Goal: Task Accomplishment & Management: Use online tool/utility

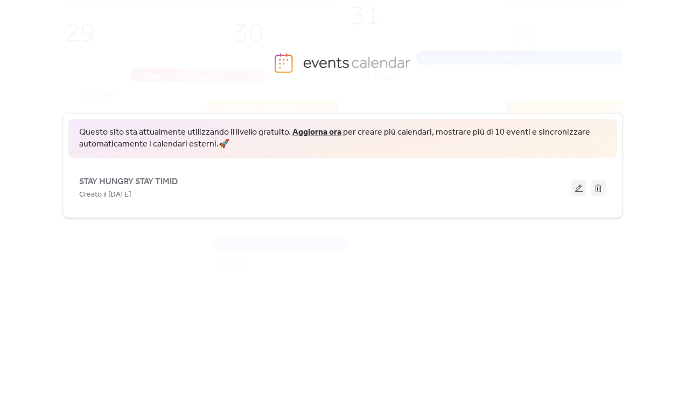
click at [231, 129] on span "Questo sito sta attualmente utilizzando il livello gratuito. Aggiorna ora per c…" at bounding box center [342, 139] width 526 height 24
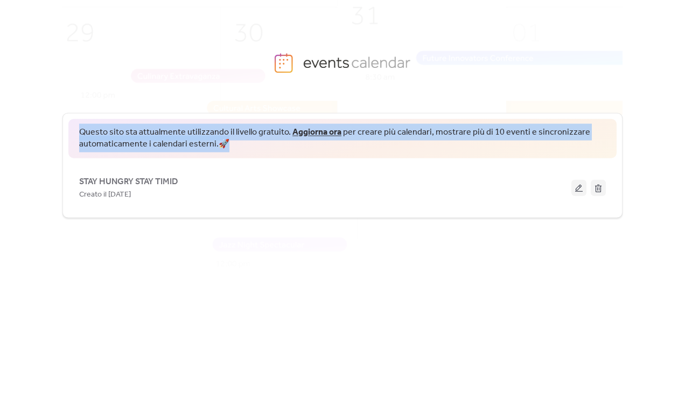
click at [231, 129] on span "Questo sito sta attualmente utilizzando il livello gratuito. Aggiorna ora per c…" at bounding box center [342, 139] width 526 height 24
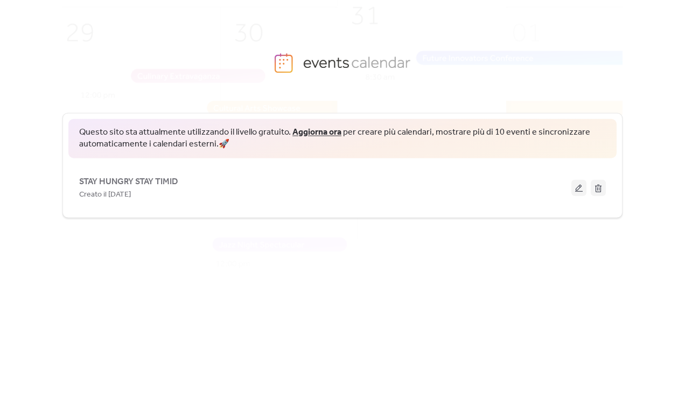
click at [242, 130] on span "Questo sito sta attualmente utilizzando il livello gratuito. Aggiorna ora per c…" at bounding box center [342, 139] width 526 height 24
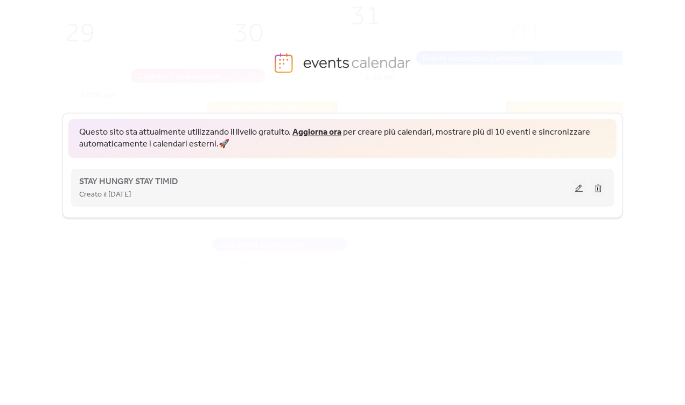
click at [483, 189] on div "Creato il [DATE]" at bounding box center [325, 193] width 492 height 13
click at [130, 177] on span "STAY HUNGRY STAY TIMID" at bounding box center [128, 181] width 99 height 13
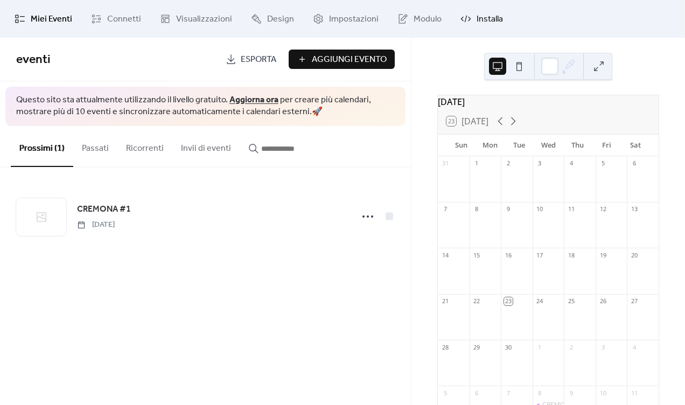
click at [487, 16] on span "Installa" at bounding box center [489, 19] width 26 height 13
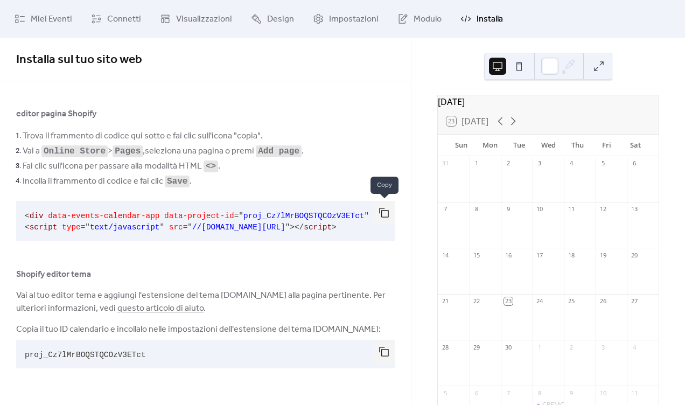
click at [387, 210] on button "button" at bounding box center [384, 213] width 22 height 24
drag, startPoint x: 154, startPoint y: 360, endPoint x: 20, endPoint y: 354, distance: 134.7
click at [20, 354] on pre "proj_Cz7lMrBOQSTQCOzV3ETct" at bounding box center [196, 354] width 361 height 29
copy span "proj_Cz7lMrBOQSTQCOzV3ETct"
click at [384, 354] on button "button" at bounding box center [384, 352] width 22 height 24
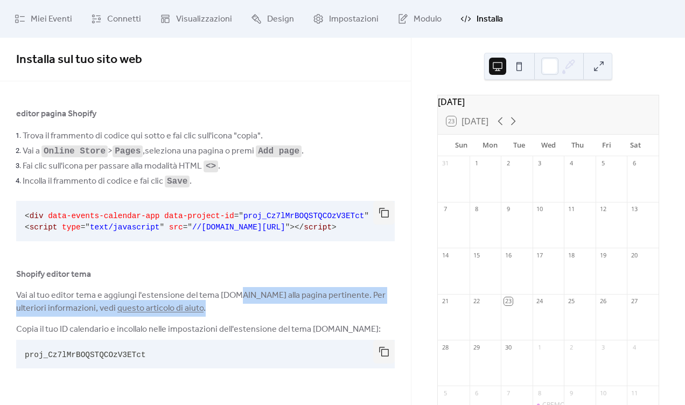
drag, startPoint x: 237, startPoint y: 308, endPoint x: 232, endPoint y: 301, distance: 8.4
click at [232, 301] on span "Vai al tuo editor tema e aggiungi l'estensione del tema [DOMAIN_NAME] alla pagi…" at bounding box center [205, 302] width 378 height 26
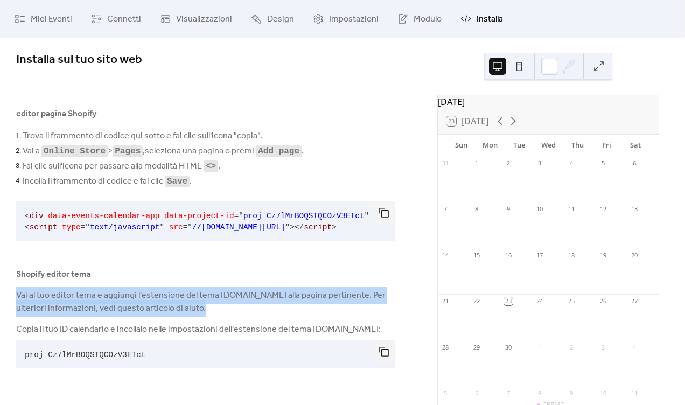
drag, startPoint x: 239, startPoint y: 318, endPoint x: 231, endPoint y: 280, distance: 38.5
click at [231, 280] on div "editor pagina Shopify Trova il frammento di codice qui sotto e fai clic sull'ic…" at bounding box center [205, 239] width 378 height 265
click at [231, 280] on div "Shopify editor tema" at bounding box center [205, 274] width 378 height 13
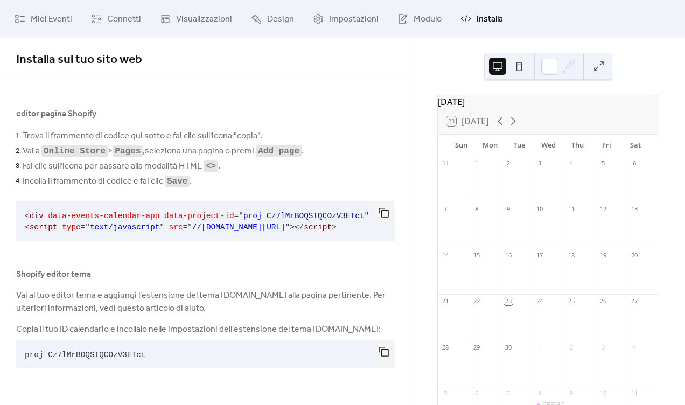
click at [159, 309] on link "questo articolo di aiuto" at bounding box center [160, 308] width 86 height 17
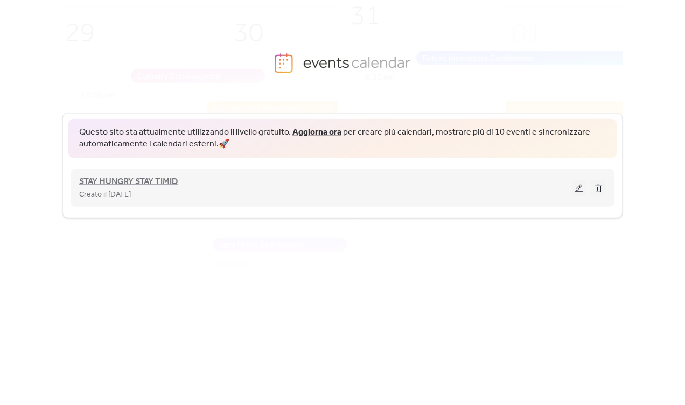
click at [155, 180] on span "STAY HUNGRY STAY TIMID" at bounding box center [128, 181] width 99 height 13
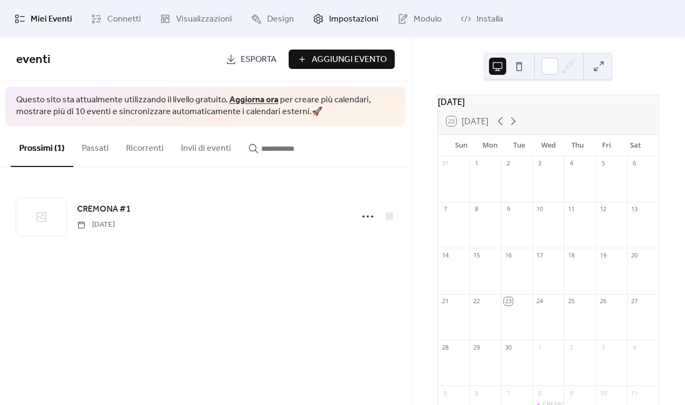
click at [336, 17] on span "Impostazioni" at bounding box center [354, 19] width 50 height 13
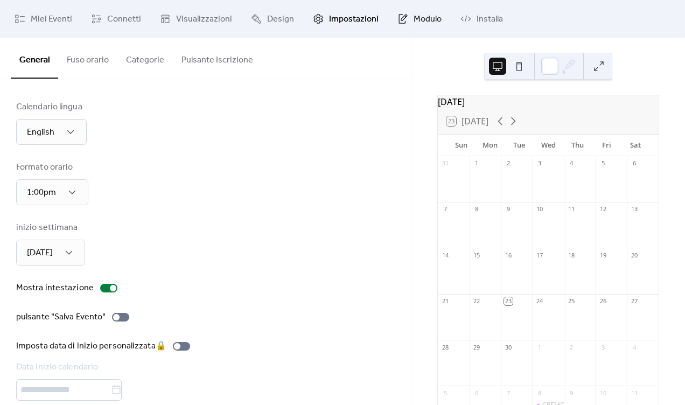
click at [421, 16] on span "Modulo" at bounding box center [427, 19] width 28 height 13
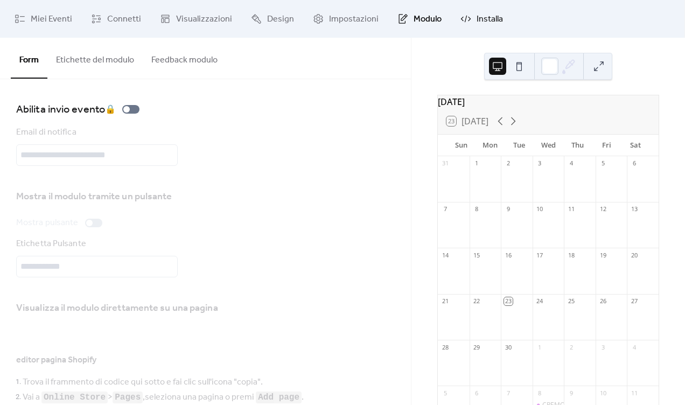
click at [463, 16] on icon at bounding box center [465, 18] width 11 height 11
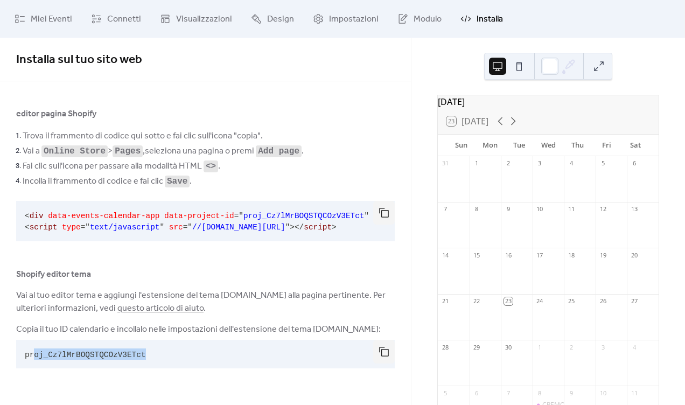
drag, startPoint x: 146, startPoint y: 354, endPoint x: 33, endPoint y: 354, distance: 113.6
click at [33, 354] on pre "proj_Cz7lMrBOQSTQCOzV3ETct" at bounding box center [196, 354] width 361 height 29
click at [100, 362] on pre "proj_Cz7lMrBOQSTQCOzV3ETct" at bounding box center [196, 354] width 361 height 29
click at [374, 356] on button "button" at bounding box center [384, 352] width 22 height 24
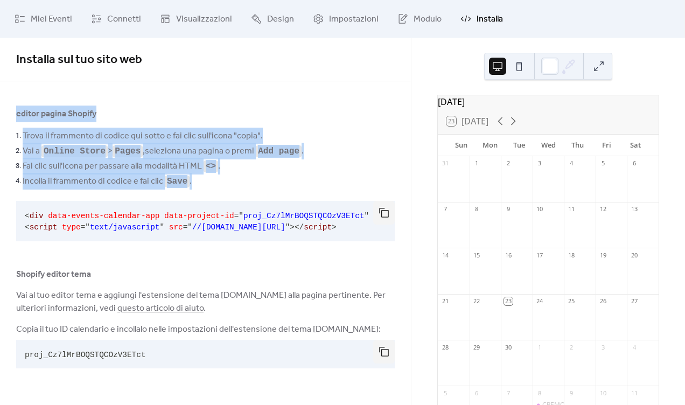
drag, startPoint x: 263, startPoint y: 186, endPoint x: 263, endPoint y: 78, distance: 107.7
click at [263, 78] on div "Installa sul tuo sito web editor pagina Shopify Trova il frammento di codice qu…" at bounding box center [205, 216] width 411 height 356
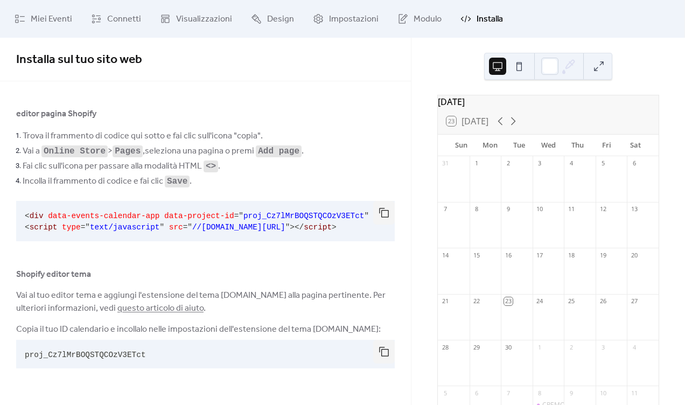
click at [264, 175] on li "Incolla il frammento di codice e fai clic Save ." at bounding box center [209, 180] width 372 height 15
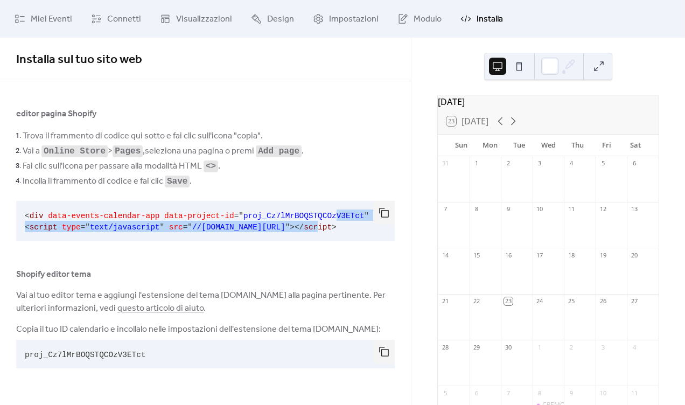
drag, startPoint x: 380, startPoint y: 230, endPoint x: 338, endPoint y: 218, distance: 43.6
click at [338, 218] on div "< div data-events-calendar-app data-project-id = " proj_Cz7lMrBOQSTQCOzV3ETct "…" at bounding box center [205, 221] width 378 height 40
click at [385, 215] on button "button" at bounding box center [384, 213] width 22 height 24
